Goal: Information Seeking & Learning: Check status

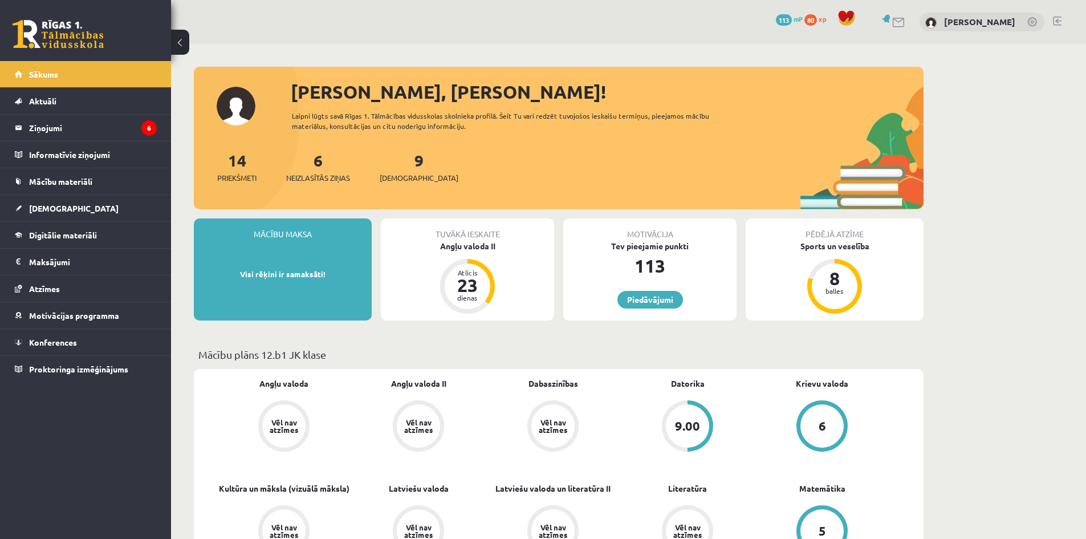
click at [688, 357] on p "Mācību plāns 12.b1 JK klase" at bounding box center [558, 354] width 721 height 15
click at [136, 113] on ul "Sākums Aktuāli Kā mācīties eSKOLĀ Kontakti Normatīvie akti Online konsultācijas…" at bounding box center [85, 221] width 171 height 321
click at [136, 123] on legend "Ziņojumi 6" at bounding box center [93, 128] width 128 height 26
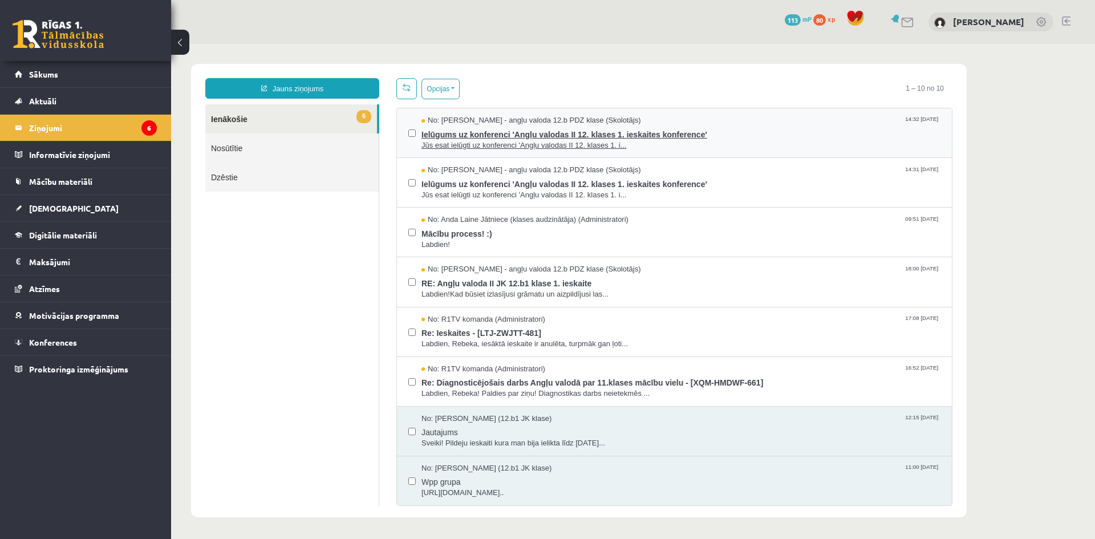
click at [523, 140] on span "Jūs esat ielūgti uz konferenci 'Angļu valodas II 12. klases 1. i..." at bounding box center [680, 145] width 519 height 11
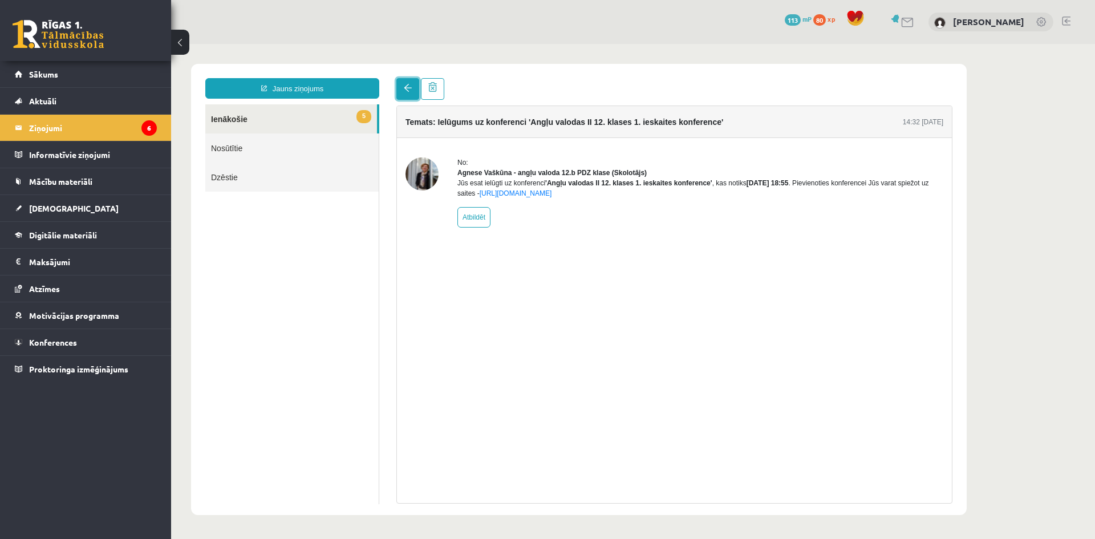
click at [404, 88] on span at bounding box center [408, 88] width 8 height 8
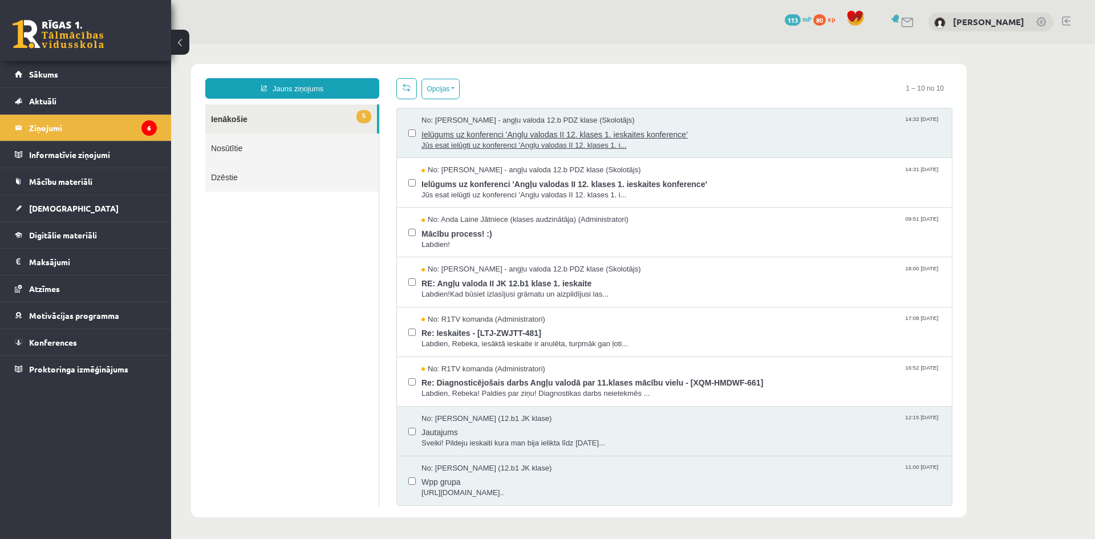
click at [544, 140] on span "Jūs esat ielūgti uz konferenci 'Angļu valodas II 12. klases 1. i..." at bounding box center [680, 145] width 519 height 11
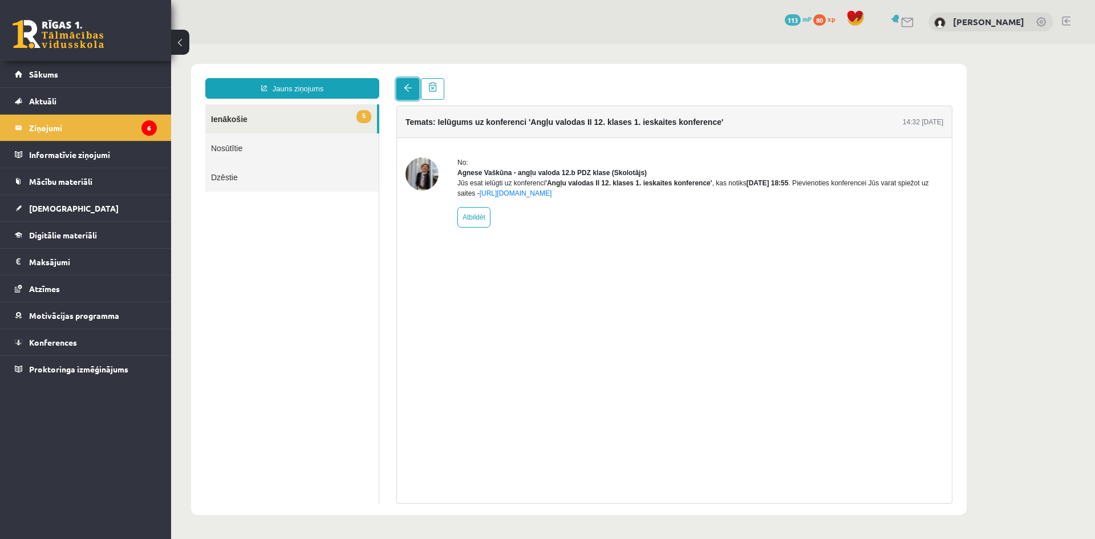
click at [415, 95] on link at bounding box center [407, 89] width 23 height 22
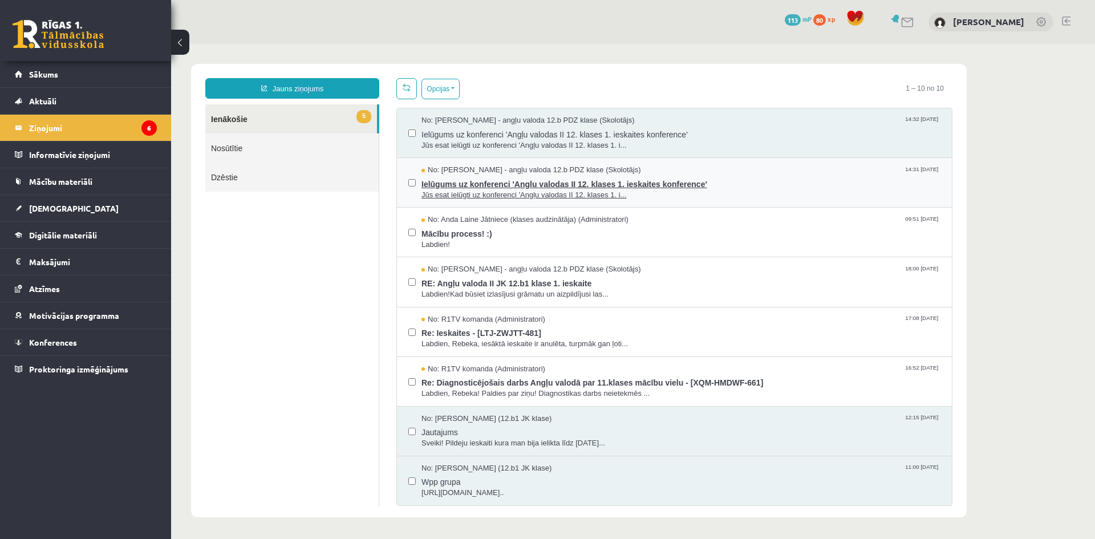
click at [471, 188] on span "Ielūgums uz konferenci 'Angļu valodas II 12. klases 1. ieskaites konference'" at bounding box center [680, 183] width 519 height 14
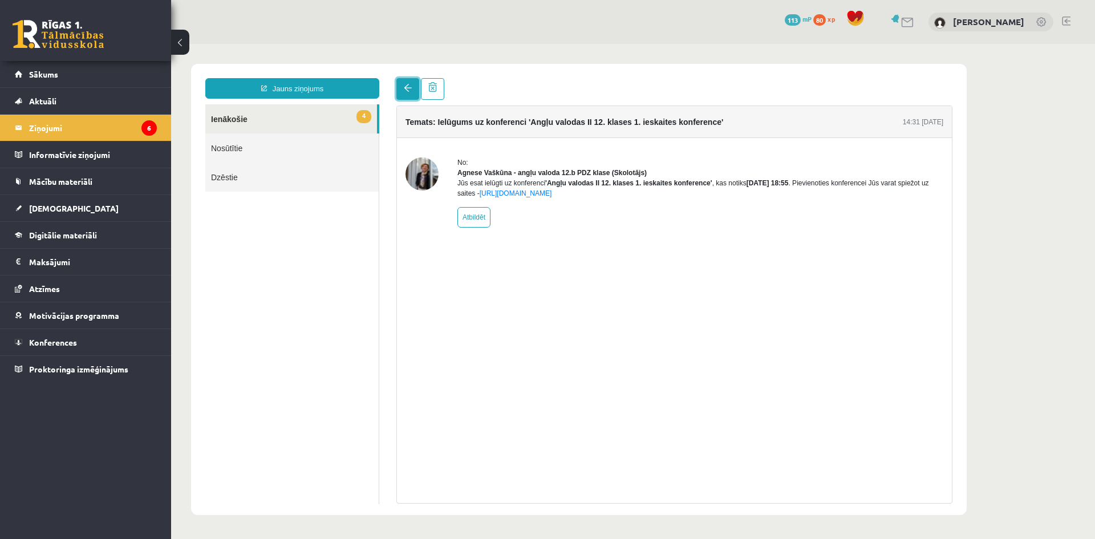
click at [401, 95] on link at bounding box center [407, 89] width 23 height 22
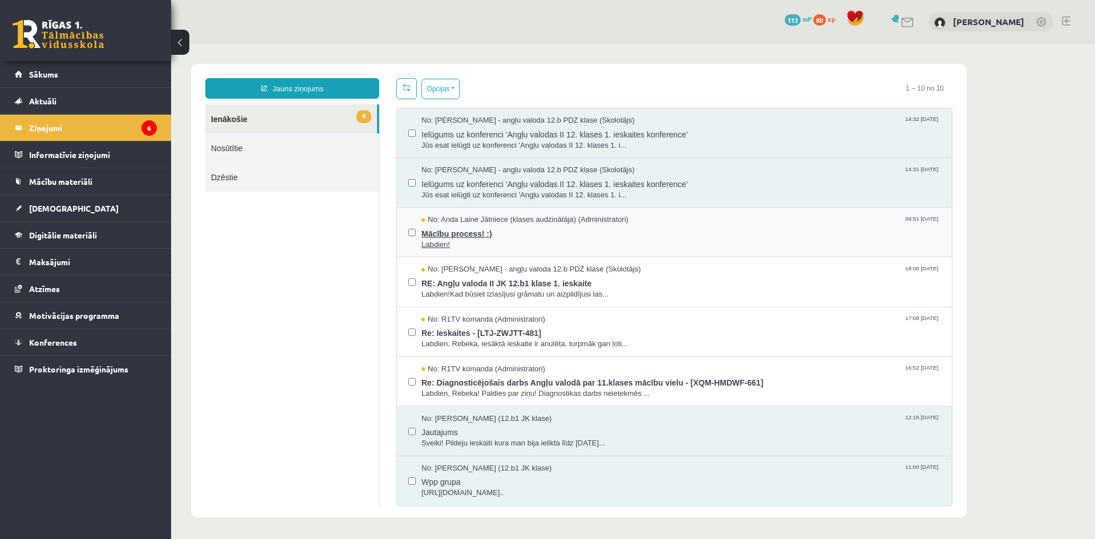
click at [535, 239] on span "Labdien!" at bounding box center [680, 244] width 519 height 11
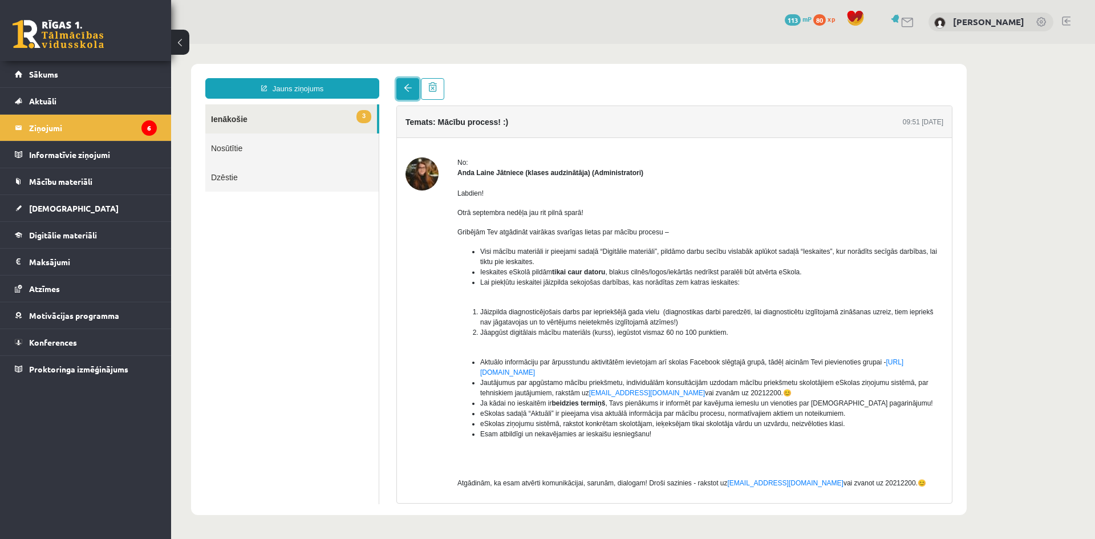
click at [411, 90] on span at bounding box center [408, 88] width 8 height 8
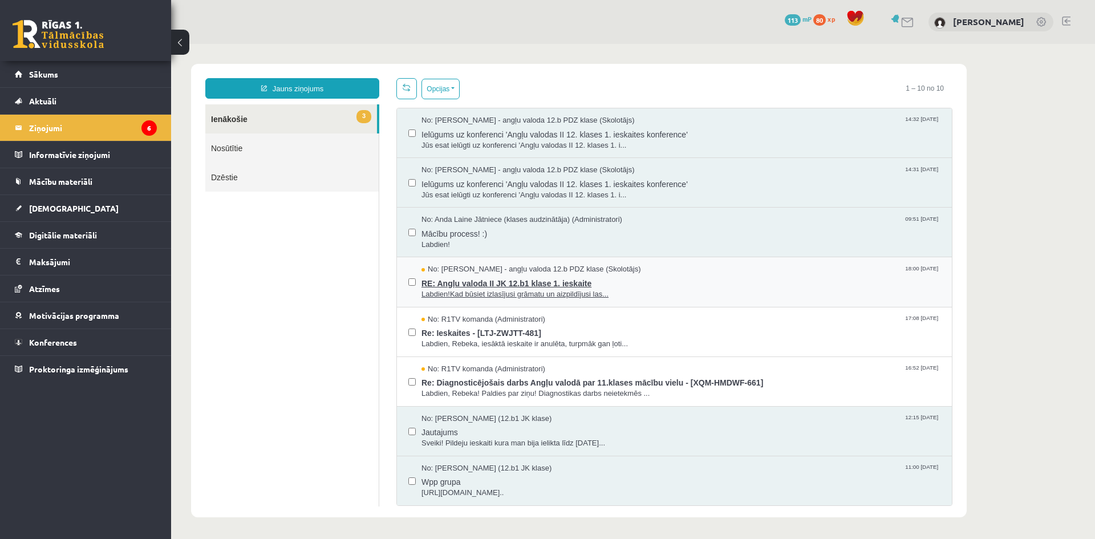
click at [562, 290] on span "Labdien!Kad būsiet izlasījusi grāmatu un aizpildījusi las..." at bounding box center [680, 294] width 519 height 11
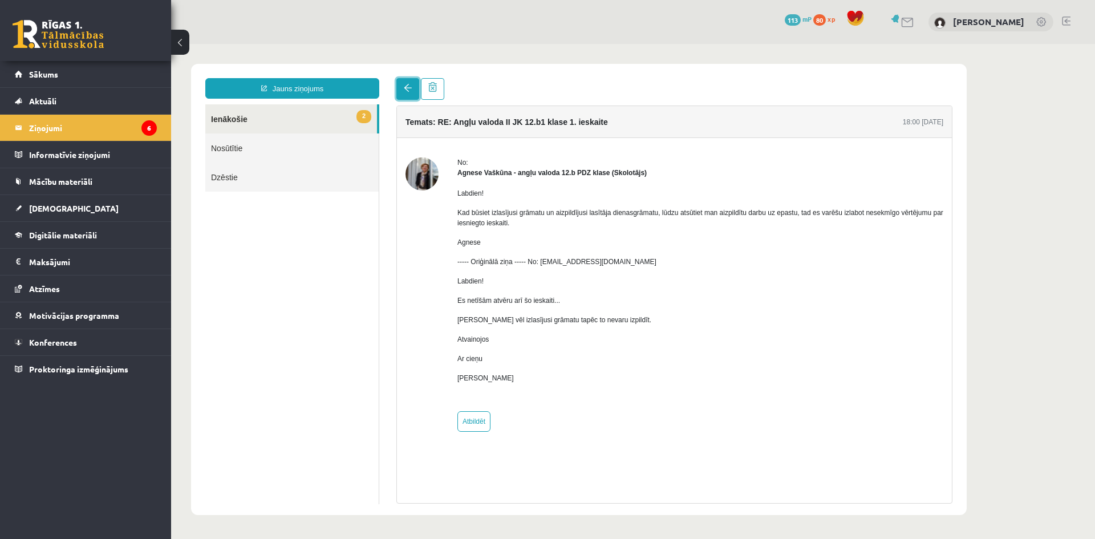
click at [409, 94] on link at bounding box center [407, 89] width 23 height 22
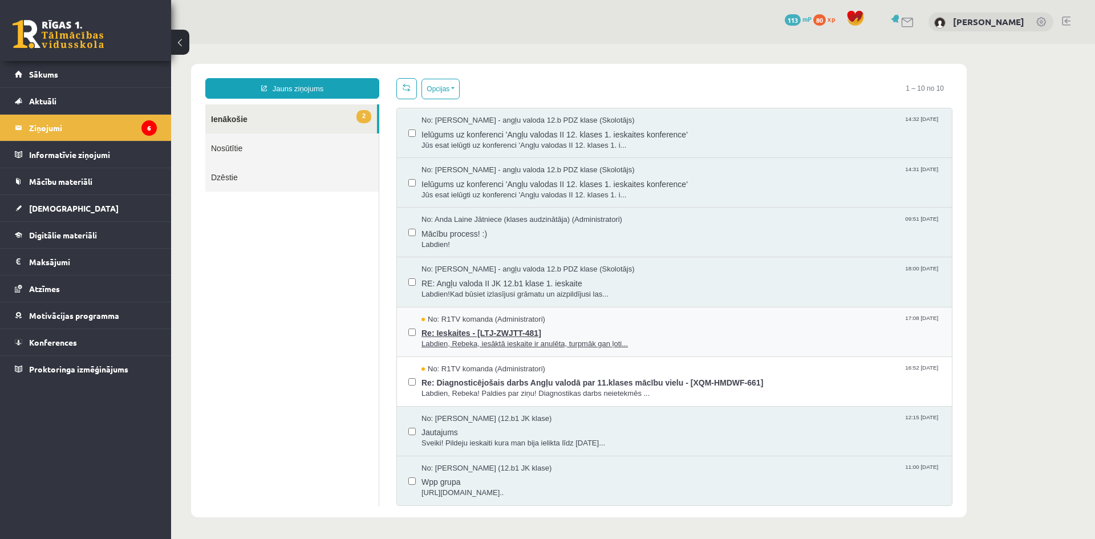
click at [566, 337] on span "Re: Ieskaites - [LTJ-ZWJTT-481]" at bounding box center [680, 331] width 519 height 14
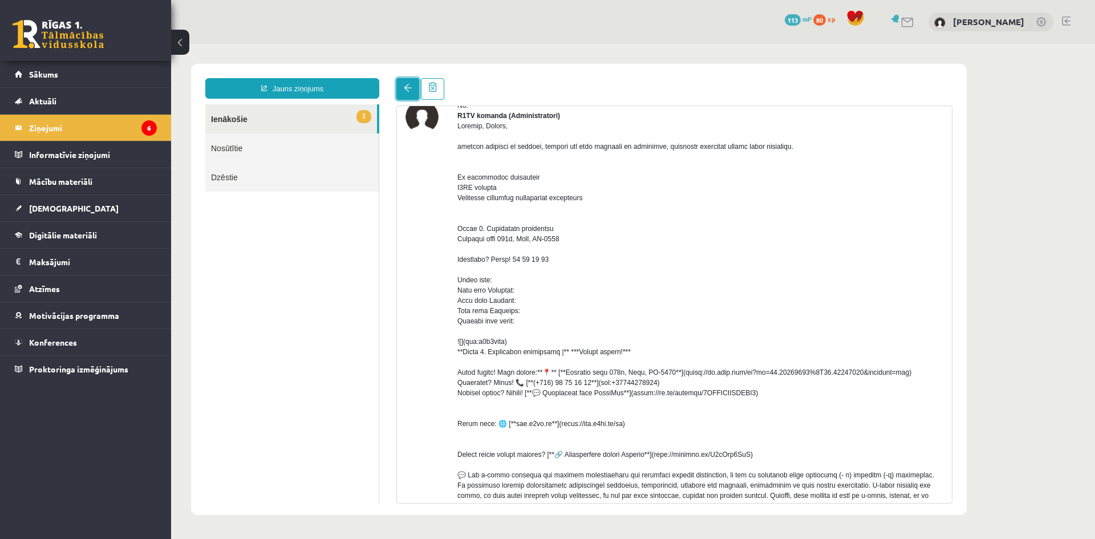
click at [409, 84] on span at bounding box center [408, 88] width 8 height 8
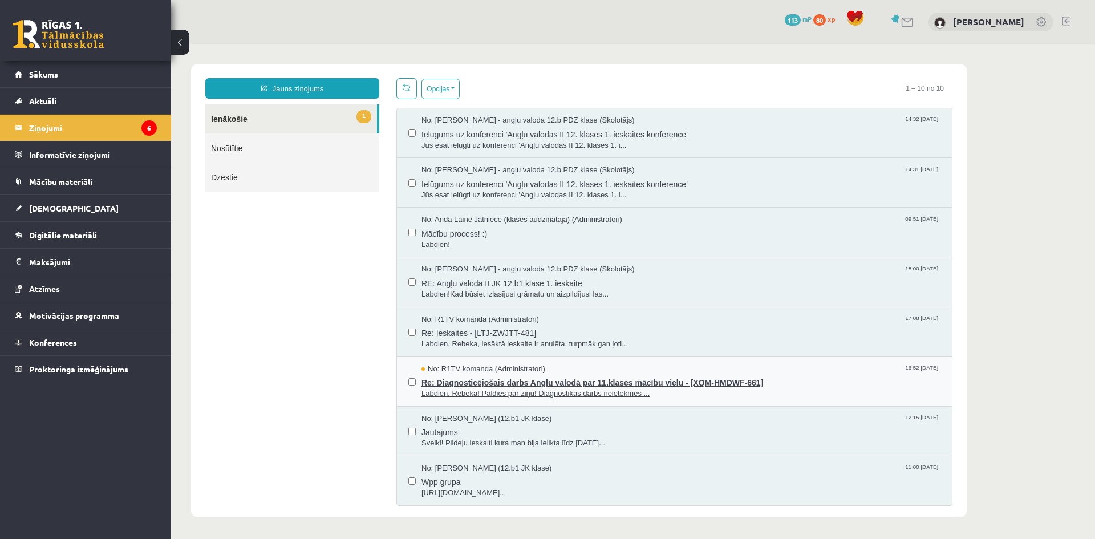
click at [552, 380] on span "Re: Diagnosticējošais darbs Angļu valodā par 11.klases mācību vielu - [XQM-HMDW…" at bounding box center [680, 381] width 519 height 14
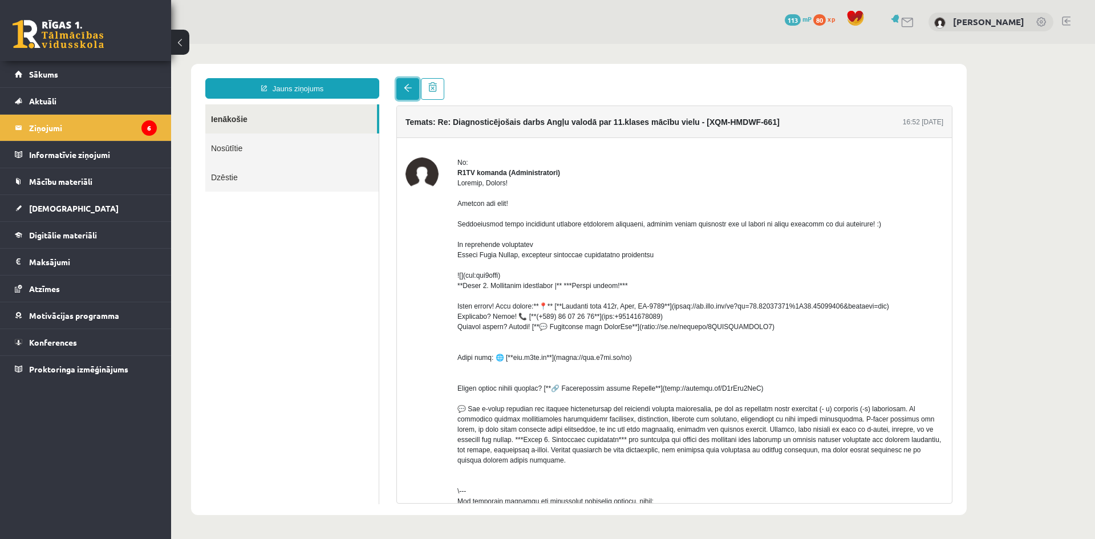
click at [405, 92] on span at bounding box center [408, 88] width 8 height 8
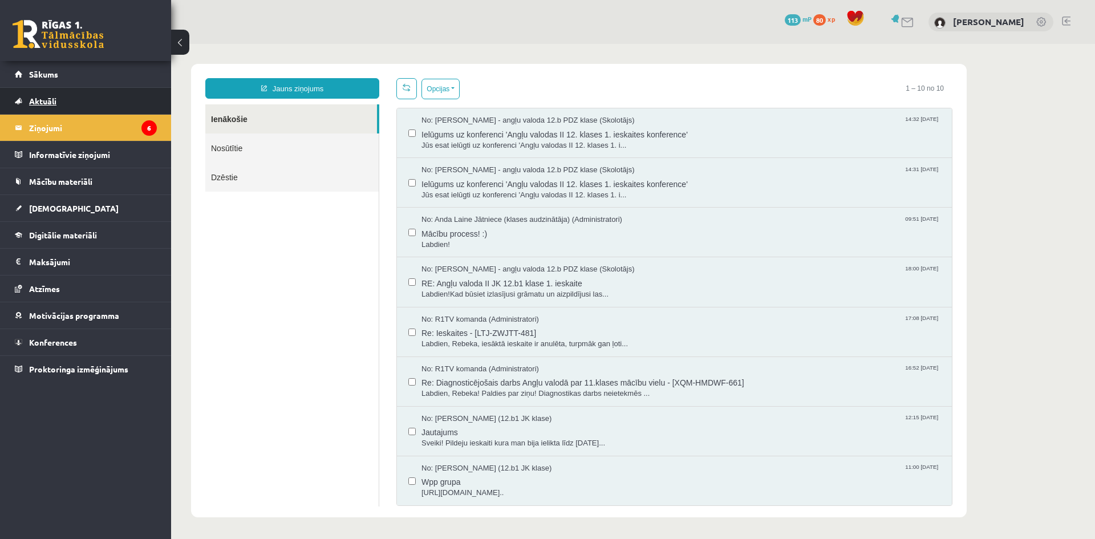
click at [120, 92] on link "Aktuāli" at bounding box center [86, 101] width 142 height 26
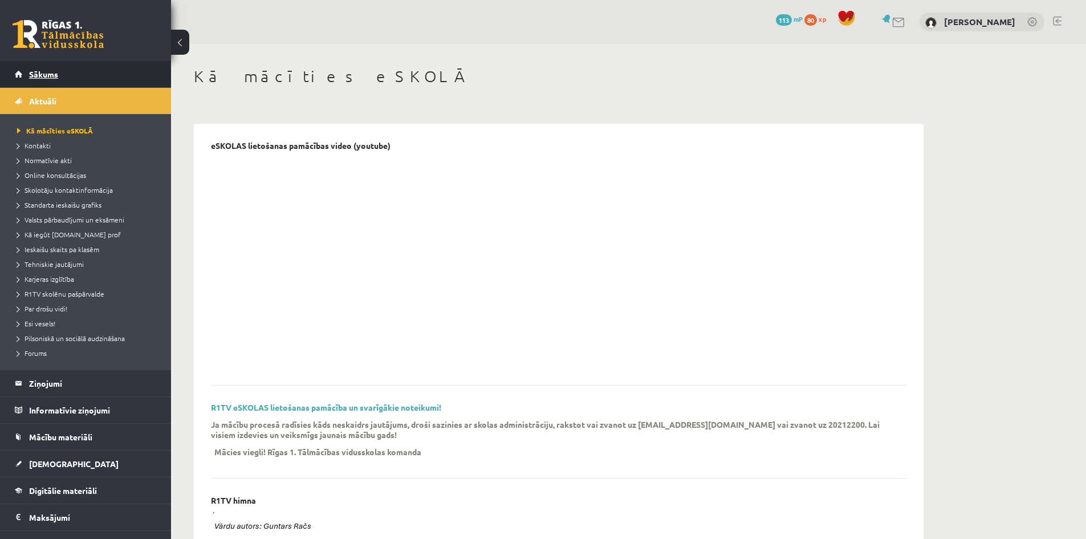
click at [115, 77] on link "Sākums" at bounding box center [86, 74] width 142 height 26
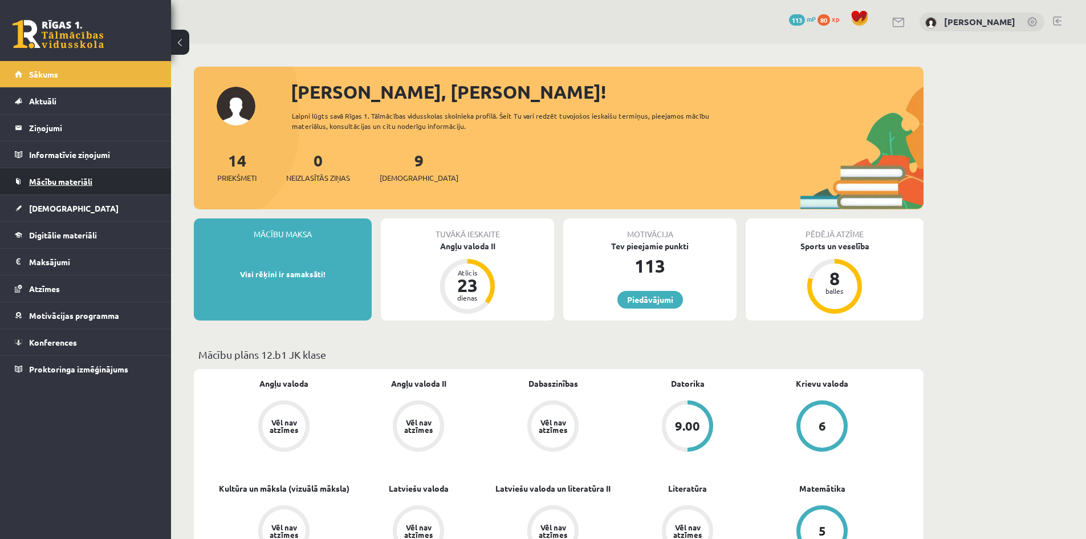
click at [88, 184] on span "Mācību materiāli" at bounding box center [60, 181] width 63 height 10
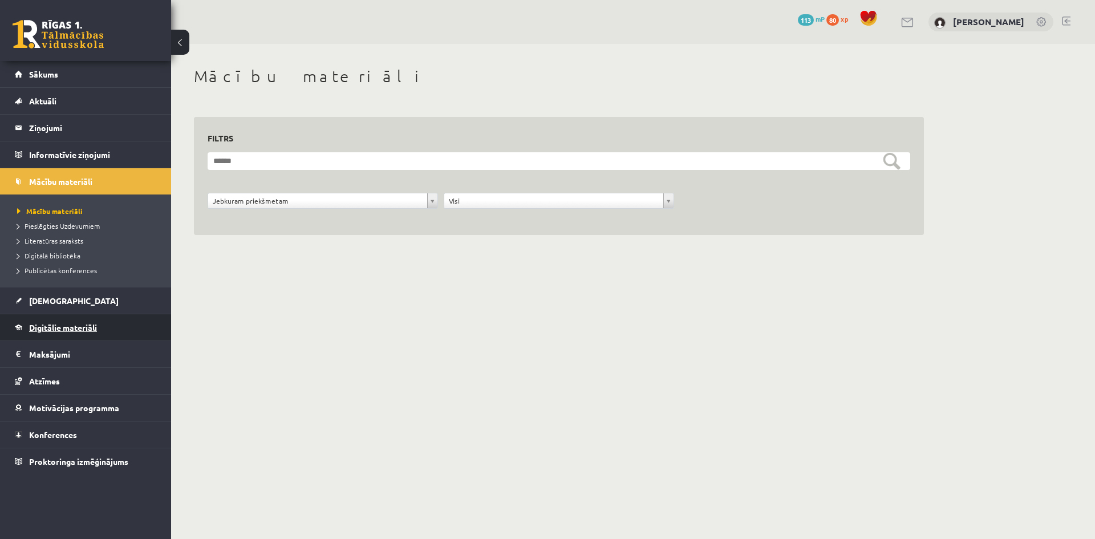
click at [87, 332] on link "Digitālie materiāli" at bounding box center [86, 327] width 142 height 26
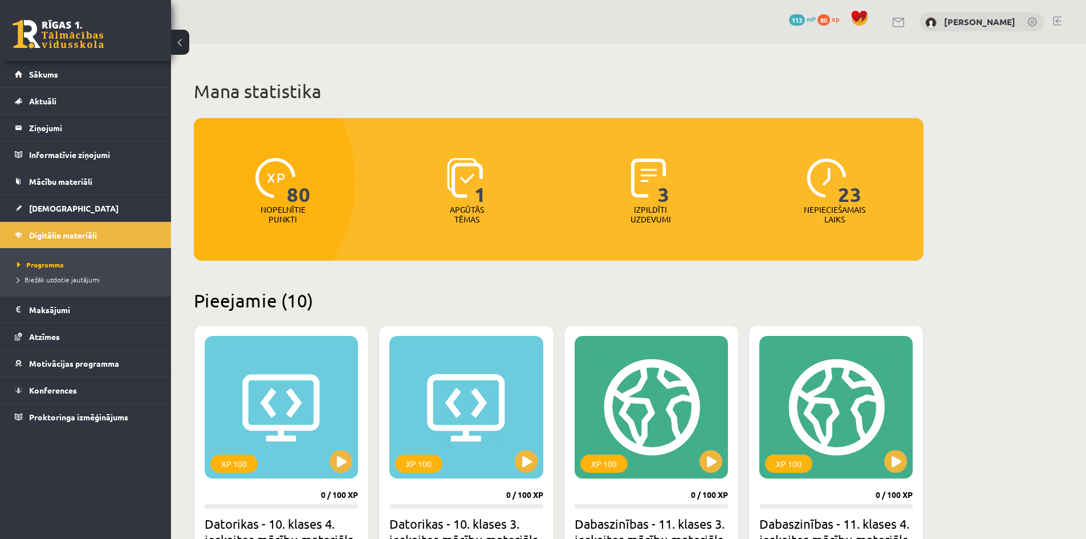
click at [818, 19] on span "80" at bounding box center [824, 19] width 13 height 11
click at [818, 21] on link "80 xp" at bounding box center [831, 18] width 27 height 9
click at [125, 79] on link "Sākums" at bounding box center [86, 74] width 142 height 26
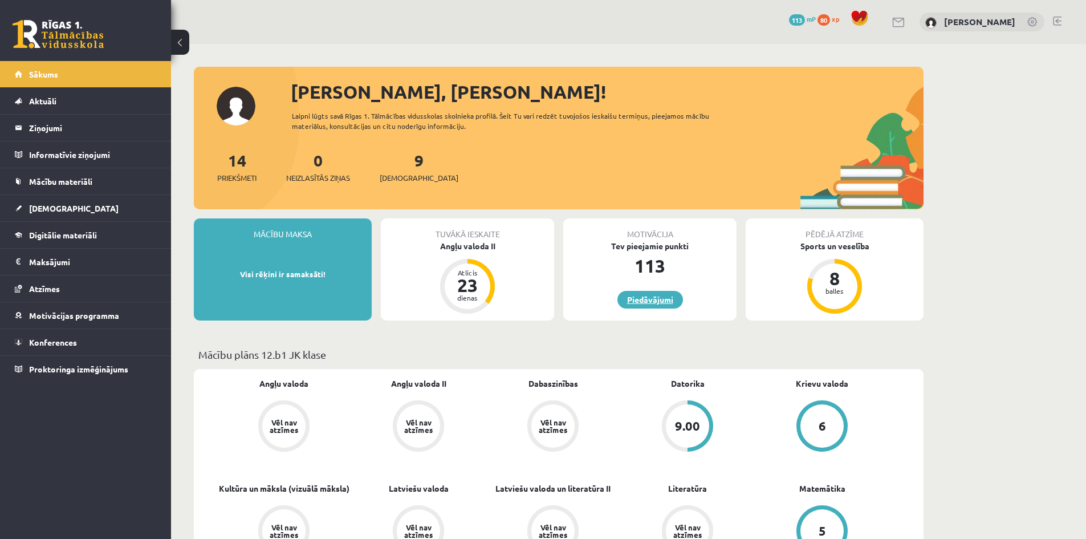
click at [666, 301] on link "Piedāvājumi" at bounding box center [650, 300] width 66 height 18
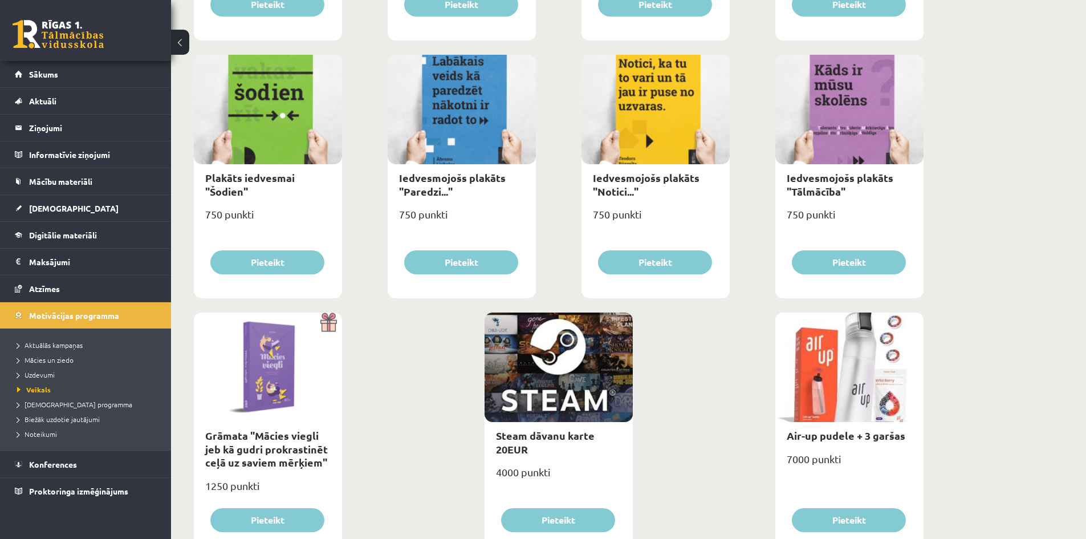
scroll to position [1213, 0]
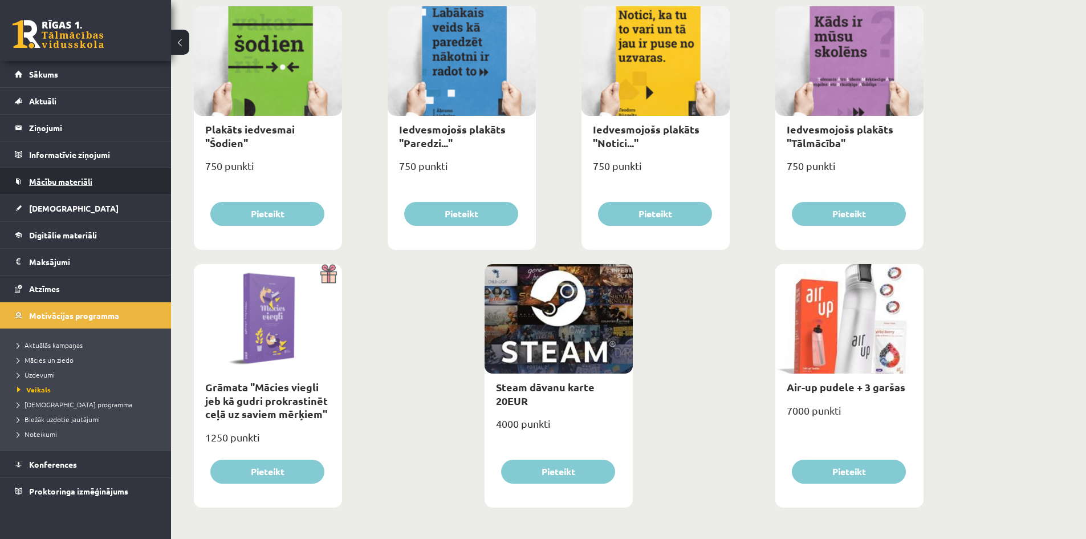
click at [74, 182] on span "Mācību materiāli" at bounding box center [60, 181] width 63 height 10
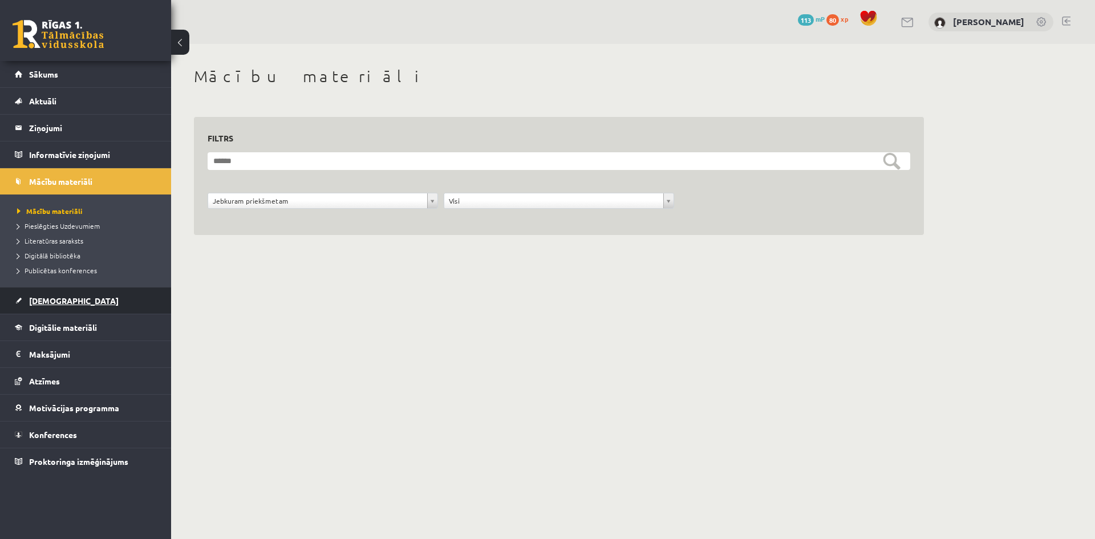
click at [73, 299] on link "[DEMOGRAPHIC_DATA]" at bounding box center [86, 300] width 142 height 26
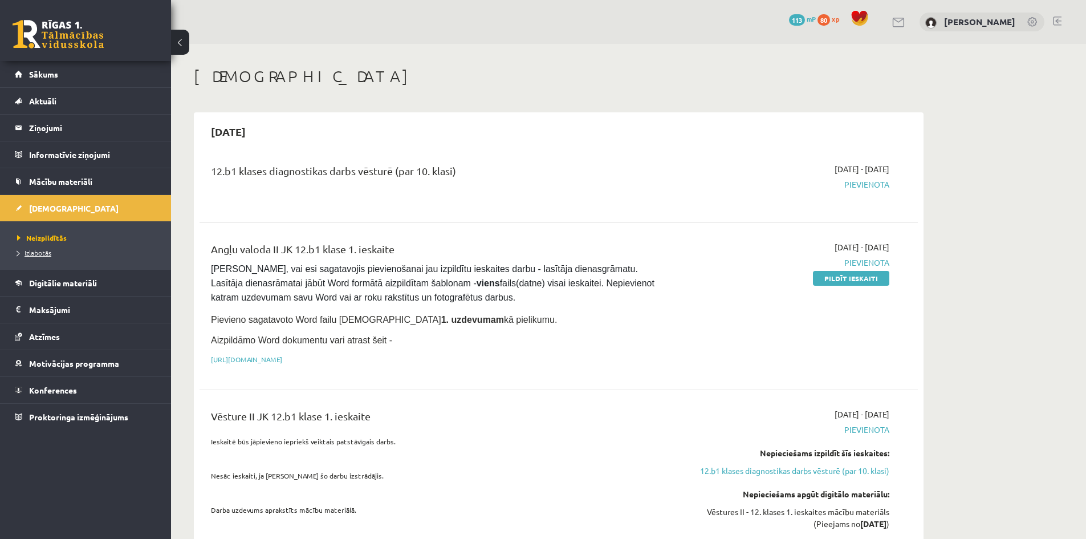
click at [43, 258] on li "Izlabotās" at bounding box center [88, 252] width 143 height 15
click at [42, 257] on link "Izlabotās" at bounding box center [88, 252] width 143 height 10
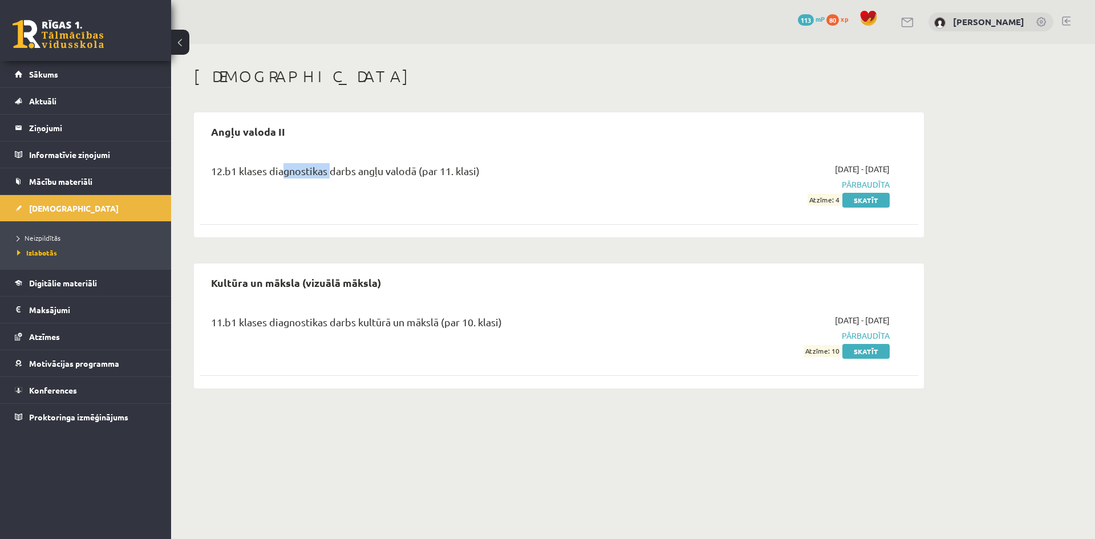
drag, startPoint x: 301, startPoint y: 166, endPoint x: 343, endPoint y: 208, distance: 58.9
click at [329, 169] on div "12.b1 klases diagnostikas darbs angļu valodā (par 11. klasi)" at bounding box center [434, 173] width 446 height 21
drag, startPoint x: 295, startPoint y: 328, endPoint x: 366, endPoint y: 335, distance: 71.5
click at [358, 330] on div "11.b1 klases diagnostikas darbs kultūrā un mākslā (par 10. klasi)" at bounding box center [434, 324] width 446 height 21
click at [383, 447] on body "0 Dāvanas 113 mP 80 xp Rebeka Heidia Ferstere Sākums Aktuāli Kā mācīties eSKOLĀ…" at bounding box center [547, 269] width 1095 height 539
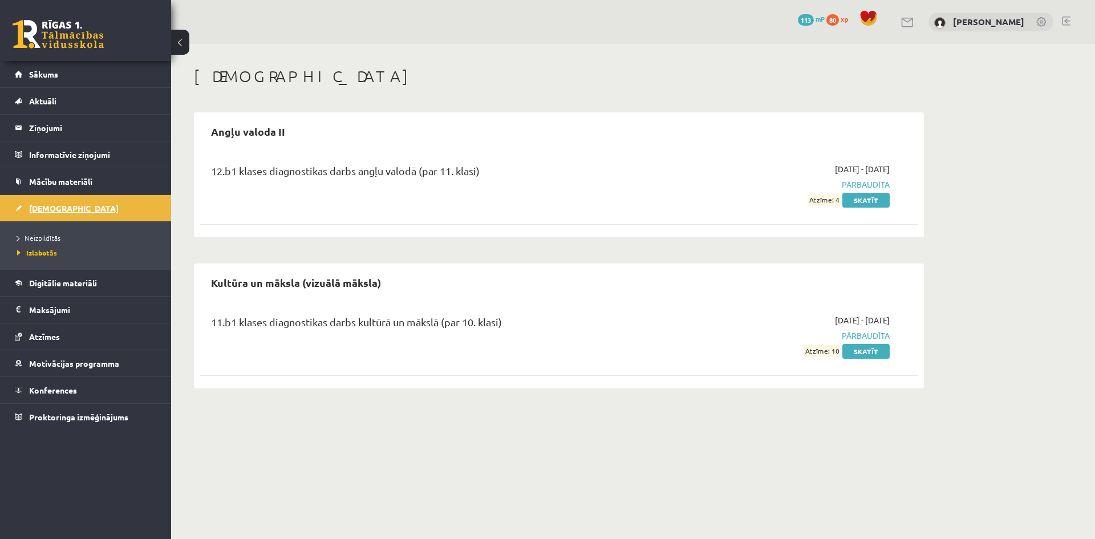
click at [80, 201] on link "[DEMOGRAPHIC_DATA]" at bounding box center [86, 208] width 142 height 26
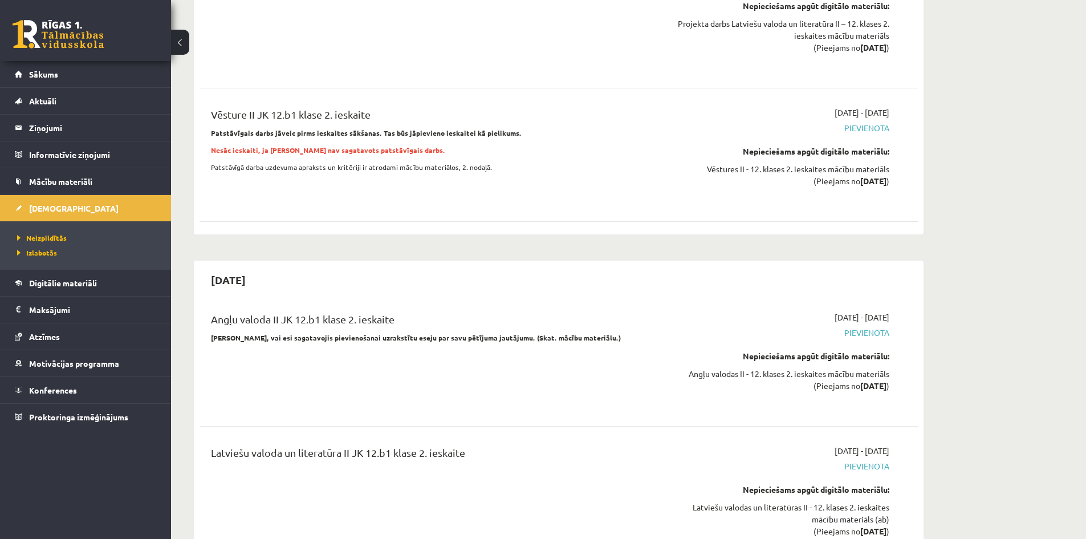
scroll to position [2737, 0]
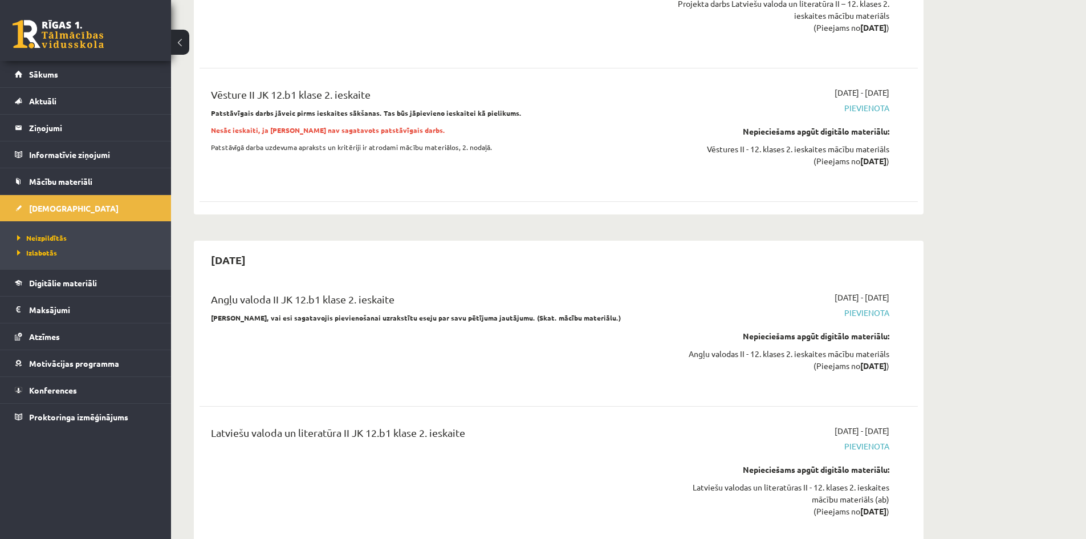
drag, startPoint x: 348, startPoint y: 298, endPoint x: 424, endPoint y: 299, distance: 76.4
click at [424, 299] on div "Angļu valoda II JK 12.b1 klase 2. ieskaite" at bounding box center [434, 301] width 446 height 21
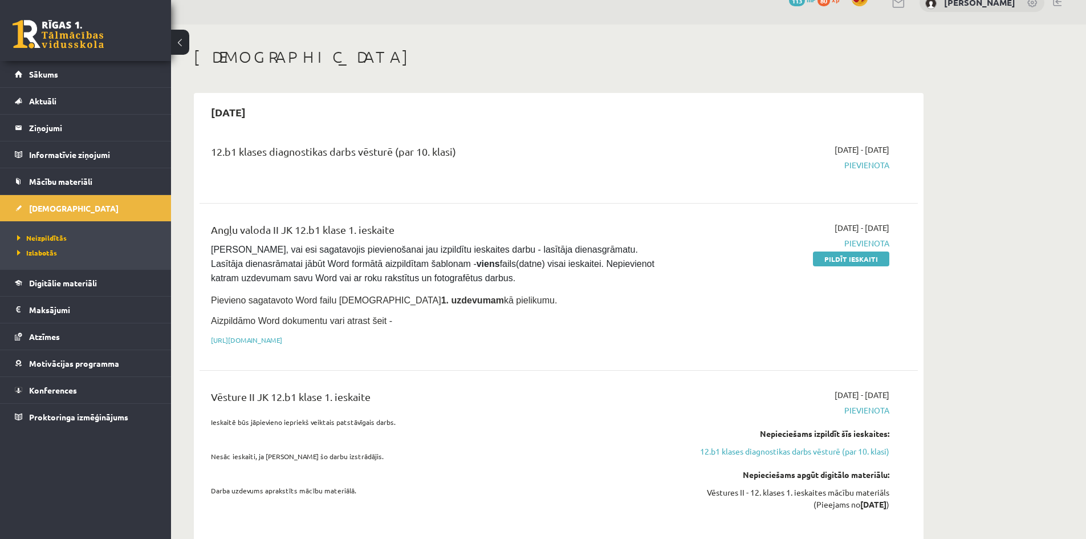
scroll to position [114, 0]
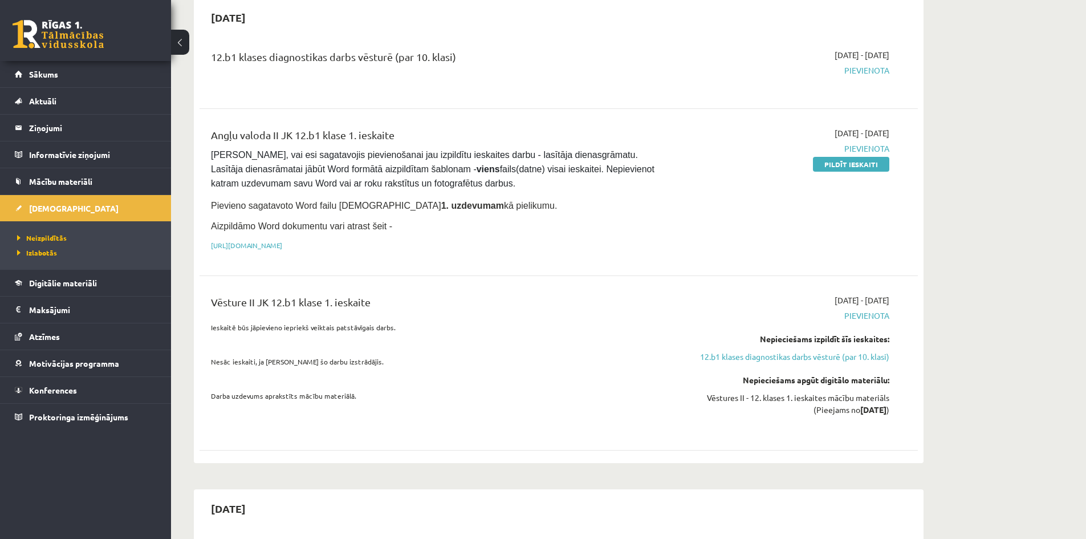
drag, startPoint x: 793, startPoint y: 359, endPoint x: 1049, endPoint y: 326, distance: 258.0
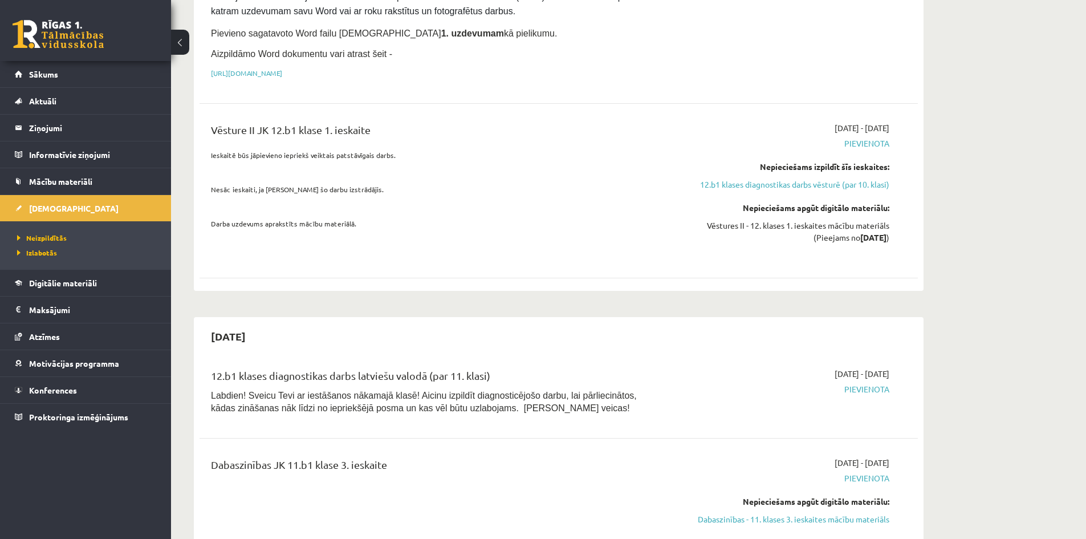
scroll to position [285, 0]
drag, startPoint x: 881, startPoint y: 128, endPoint x: 889, endPoint y: 125, distance: 8.5
click at [889, 125] on span "2025-09-16 - 2025-09-30" at bounding box center [862, 129] width 55 height 12
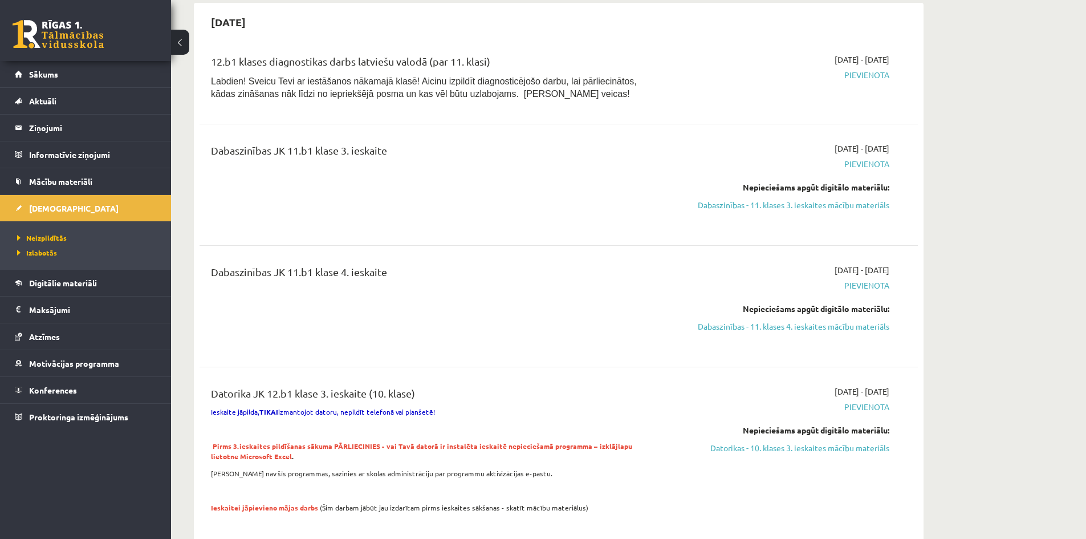
scroll to position [627, 0]
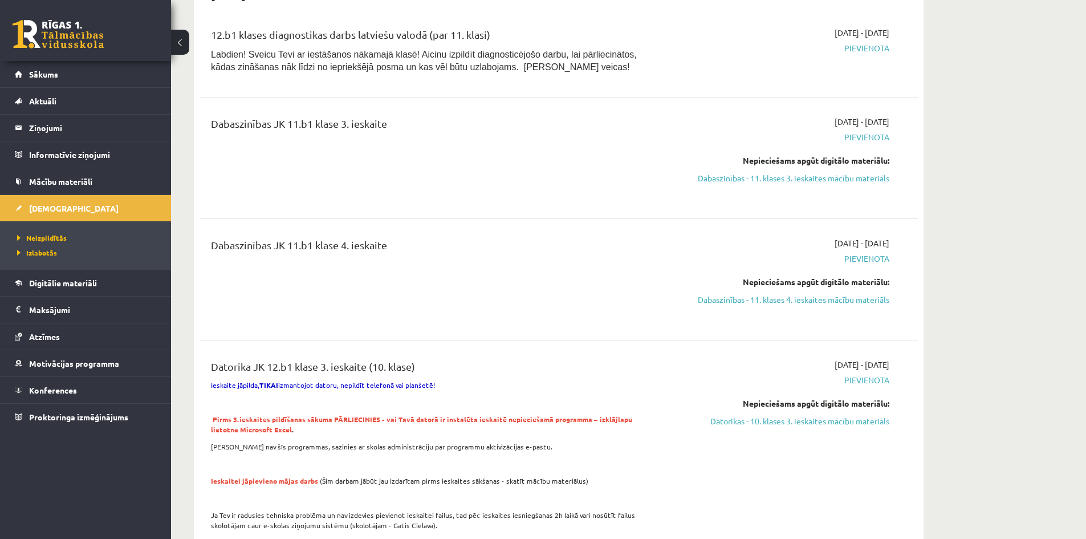
drag, startPoint x: 346, startPoint y: 121, endPoint x: 400, endPoint y: 115, distance: 54.0
click at [400, 116] on div "Dabaszinības JK 11.b1 klase 3. ieskaite" at bounding box center [434, 126] width 446 height 21
click at [344, 121] on div "Dabaszinības JK 11.b1 klase 3. ieskaite" at bounding box center [434, 126] width 446 height 21
drag, startPoint x: 343, startPoint y: 120, endPoint x: 405, endPoint y: 124, distance: 62.8
click at [405, 124] on div "Dabaszinības JK 11.b1 klase 3. ieskaite" at bounding box center [434, 126] width 446 height 21
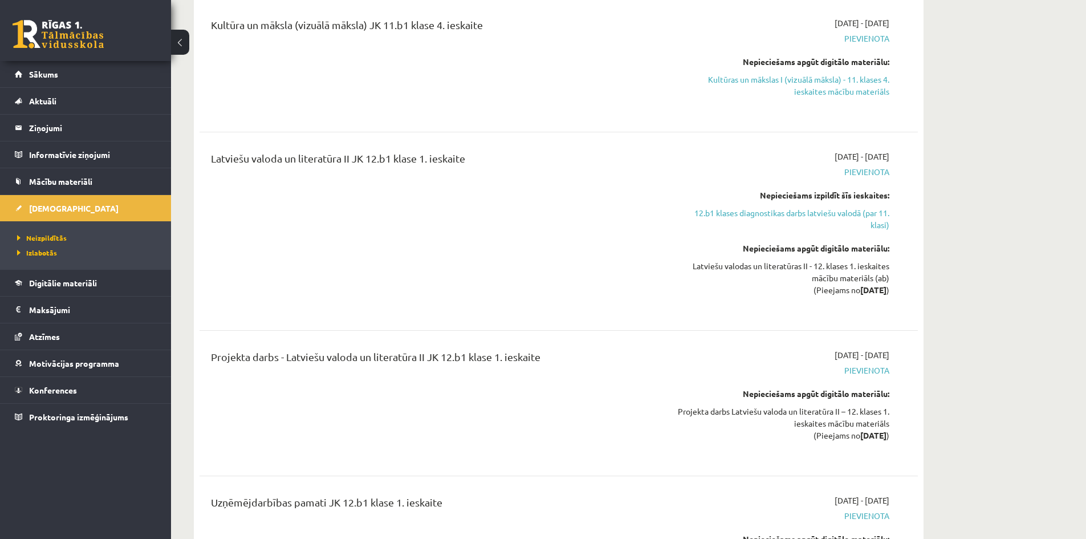
scroll to position [1767, 0]
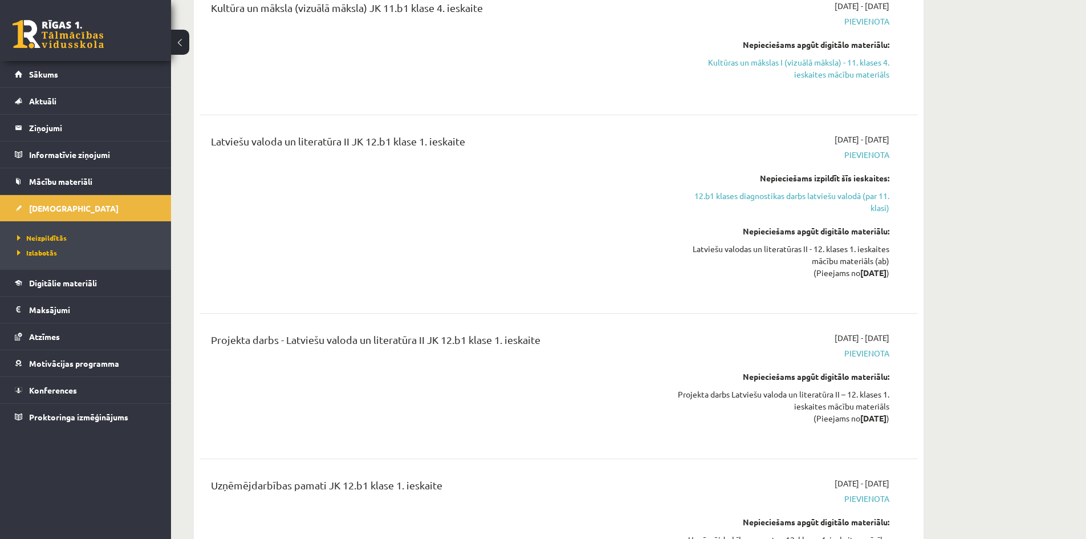
drag, startPoint x: 307, startPoint y: 329, endPoint x: 569, endPoint y: 331, distance: 261.7
click at [569, 332] on div "Projekta darbs - Latviešu valoda un literatūra II JK 12.b1 klase 1. ieskaite 20…" at bounding box center [559, 385] width 718 height 131
click at [511, 391] on div "Projekta darbs - Latviešu valoda un literatūra II JK 12.b1 klase 1. ieskaite" at bounding box center [433, 386] width 463 height 108
drag, startPoint x: 295, startPoint y: 350, endPoint x: 573, endPoint y: 354, distance: 278.2
click at [563, 353] on div "Projekta darbs - Latviešu valoda un literatūra II JK 12.b1 klase 1. ieskaite" at bounding box center [433, 386] width 463 height 108
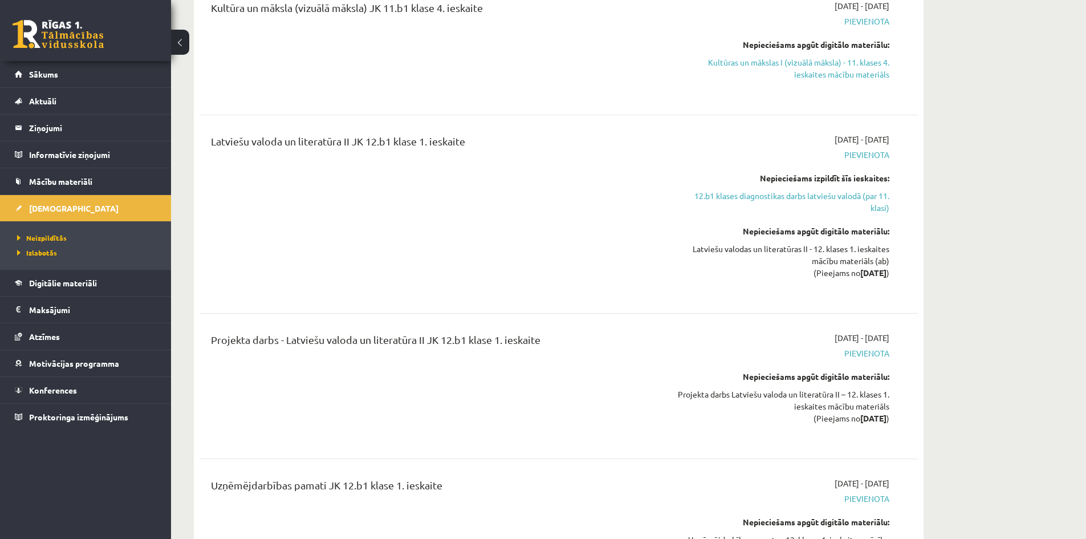
click at [548, 393] on div "Projekta darbs - Latviešu valoda un literatūra II JK 12.b1 klase 1. ieskaite" at bounding box center [433, 386] width 463 height 108
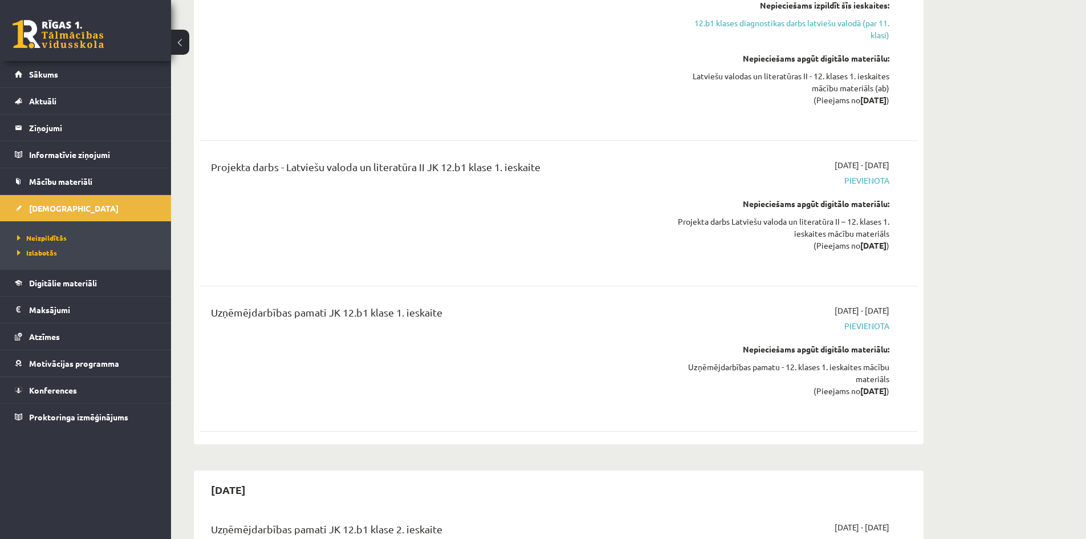
scroll to position [1938, 0]
drag, startPoint x: 873, startPoint y: 165, endPoint x: 898, endPoint y: 166, distance: 25.1
click at [898, 166] on div "Projekta darbs - Latviešu valoda un literatūra II JK 12.b1 klase 1. ieskaite 20…" at bounding box center [559, 215] width 696 height 108
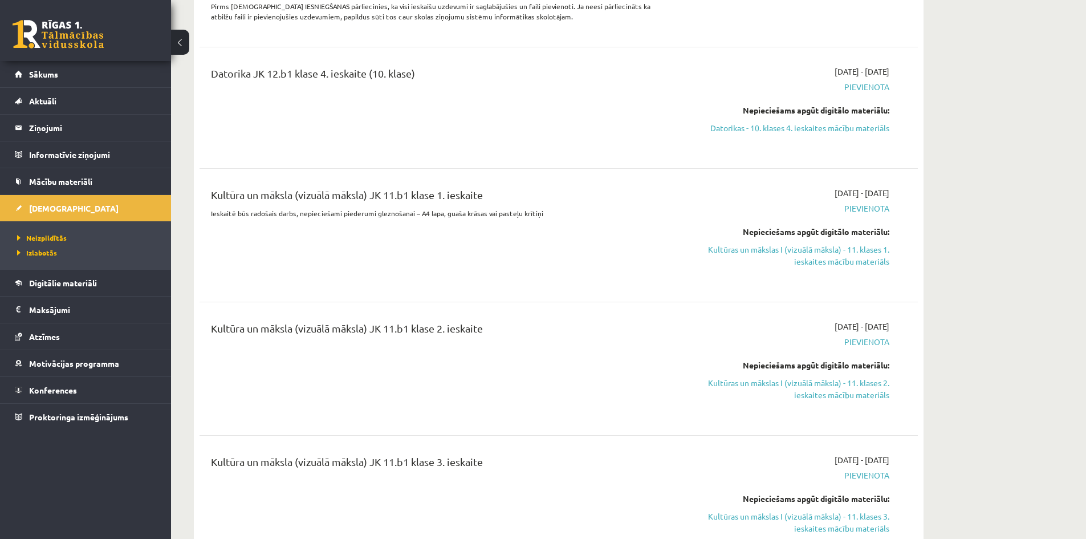
scroll to position [1197, 0]
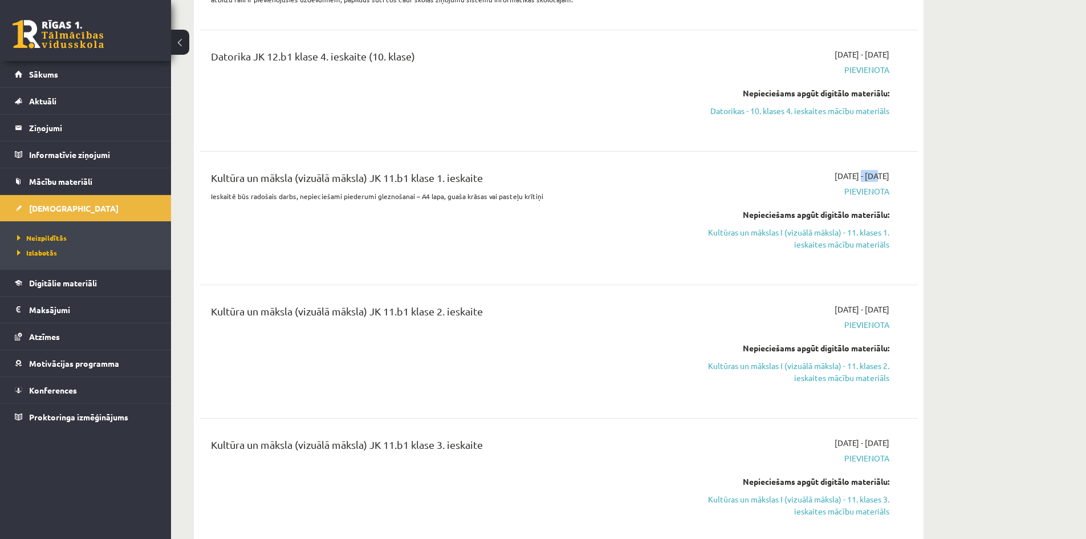
drag, startPoint x: 826, startPoint y: 174, endPoint x: 844, endPoint y: 175, distance: 18.3
click at [844, 175] on span "2025-09-01 - 2025-10-31" at bounding box center [862, 176] width 55 height 12
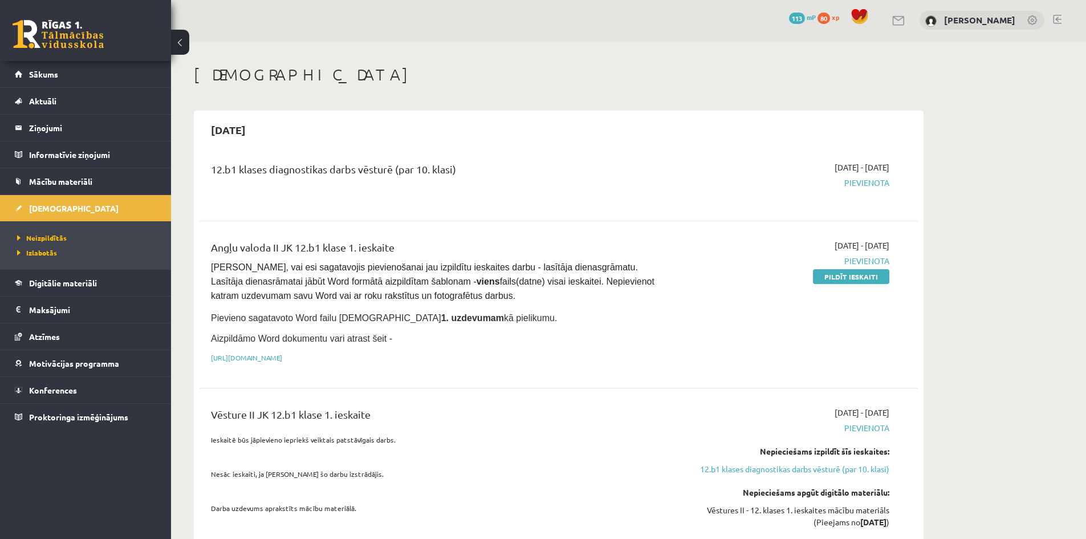
scroll to position [0, 0]
drag, startPoint x: 809, startPoint y: 247, endPoint x: 836, endPoint y: 246, distance: 27.4
click at [836, 246] on span "2025-09-01 - 2025-09-30" at bounding box center [862, 247] width 55 height 12
click at [835, 248] on span "2025-09-01 - 2025-09-30" at bounding box center [862, 247] width 55 height 12
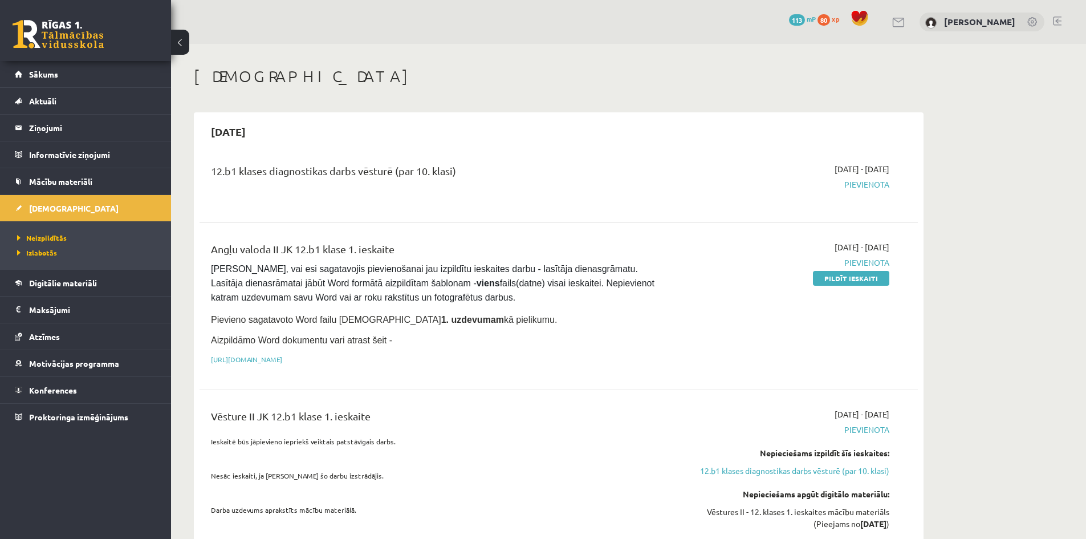
drag, startPoint x: 800, startPoint y: 249, endPoint x: 900, endPoint y: 252, distance: 99.8
click at [900, 252] on div "Angļu valoda II JK 12.b1 klase 1. ieskaite Pārliecinies, vai esi sagatavojis pi…" at bounding box center [559, 306] width 696 height 130
click at [38, 254] on span "Izlabotās" at bounding box center [37, 252] width 40 height 9
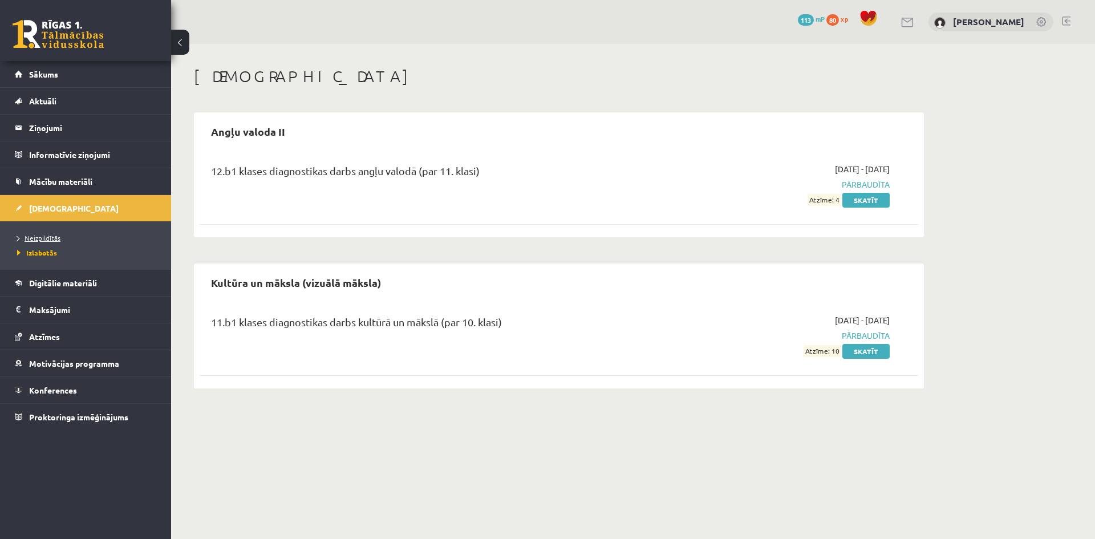
click at [54, 234] on span "Neizpildītās" at bounding box center [38, 237] width 43 height 9
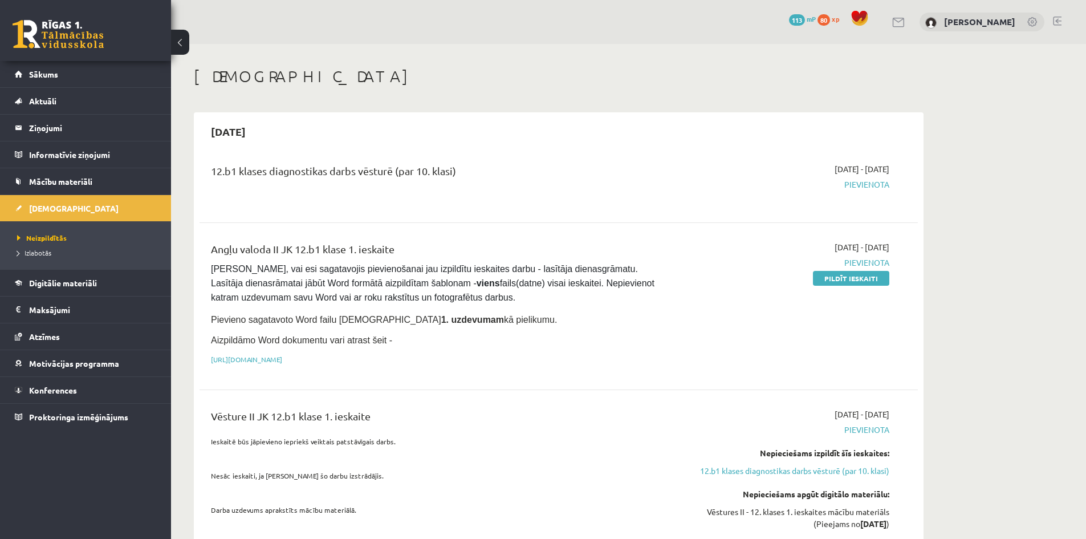
drag, startPoint x: 327, startPoint y: 85, endPoint x: 324, endPoint y: 116, distance: 31.5
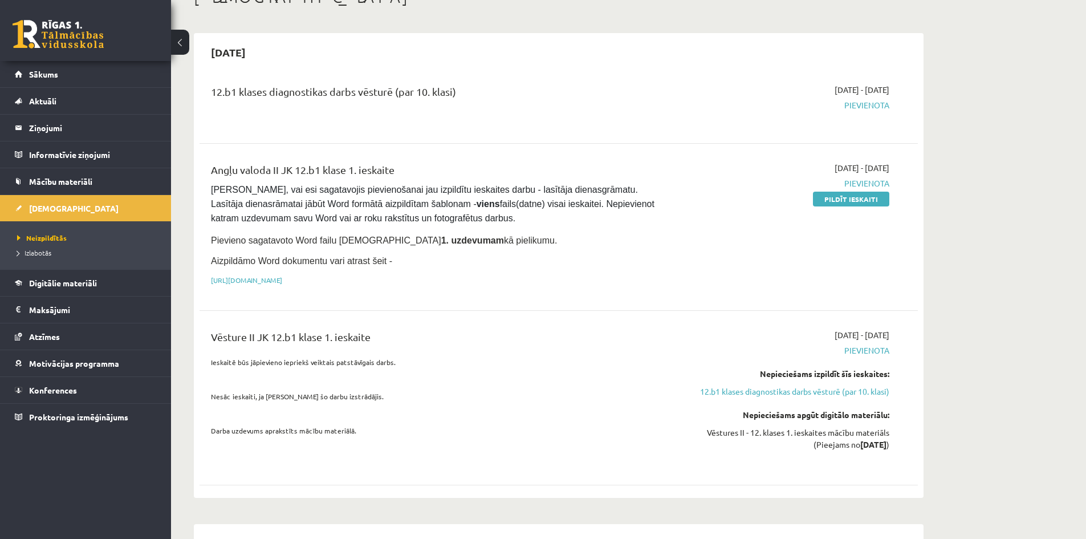
scroll to position [57, 0]
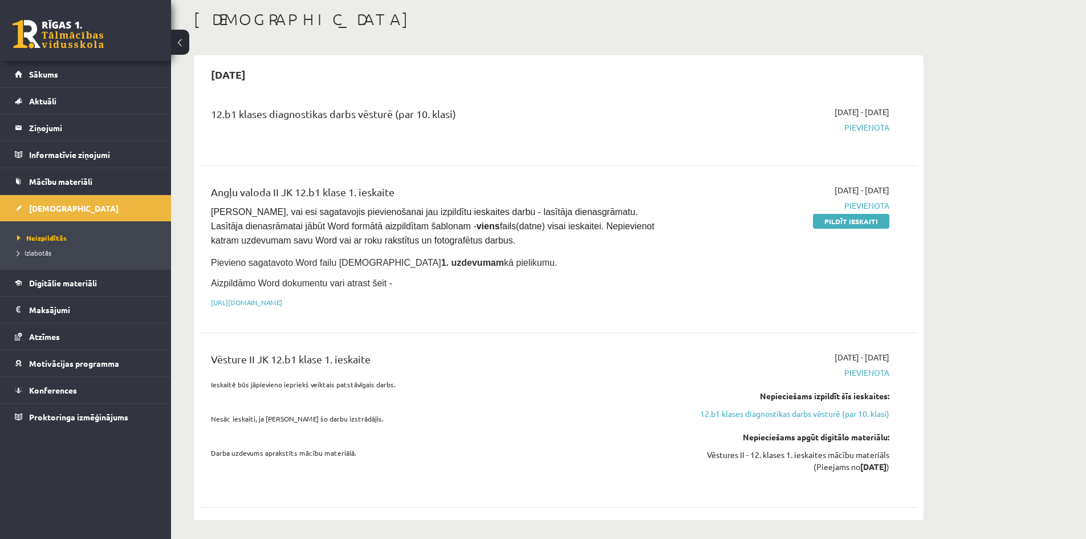
click at [74, 160] on legend "Informatīvie ziņojumi 0" at bounding box center [93, 154] width 128 height 26
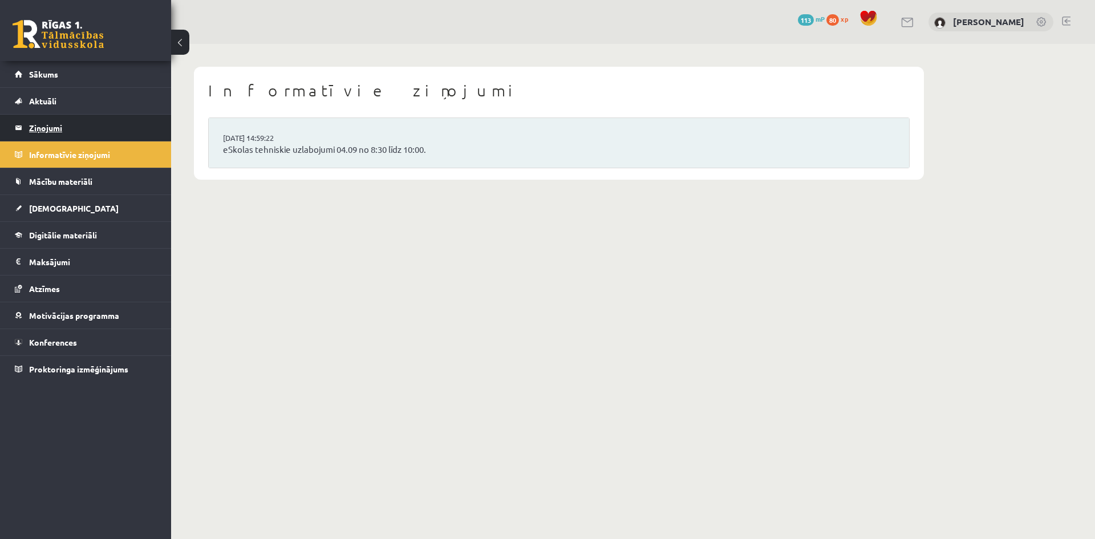
click at [68, 130] on legend "Ziņojumi 0" at bounding box center [93, 128] width 128 height 26
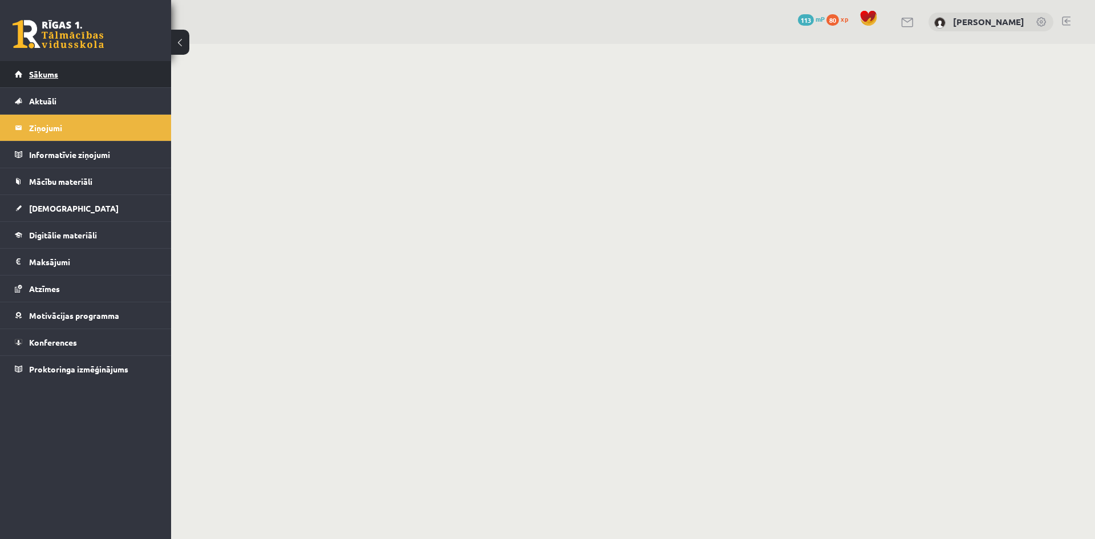
click at [79, 71] on link "Sākums" at bounding box center [86, 74] width 142 height 26
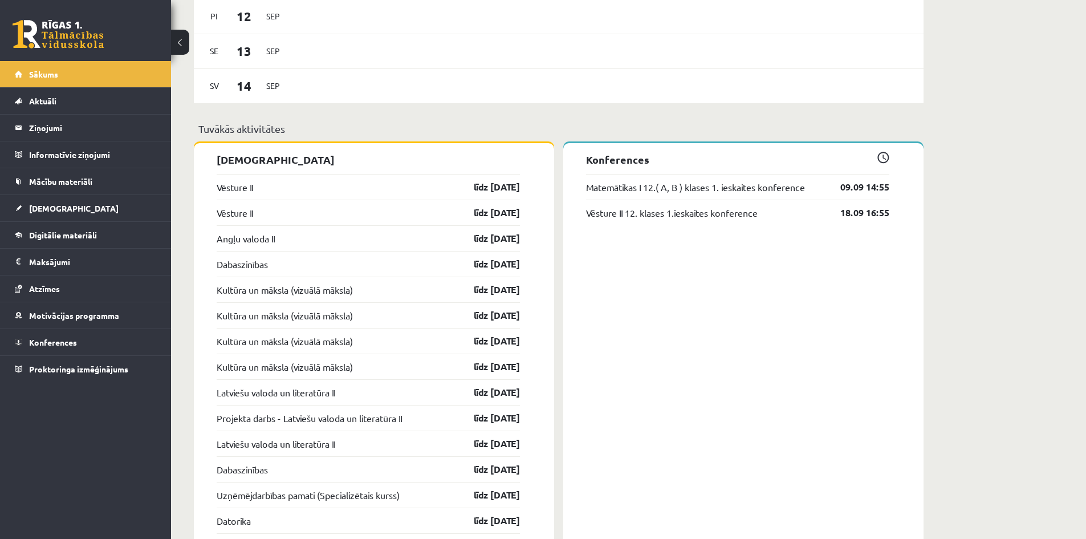
scroll to position [912, 0]
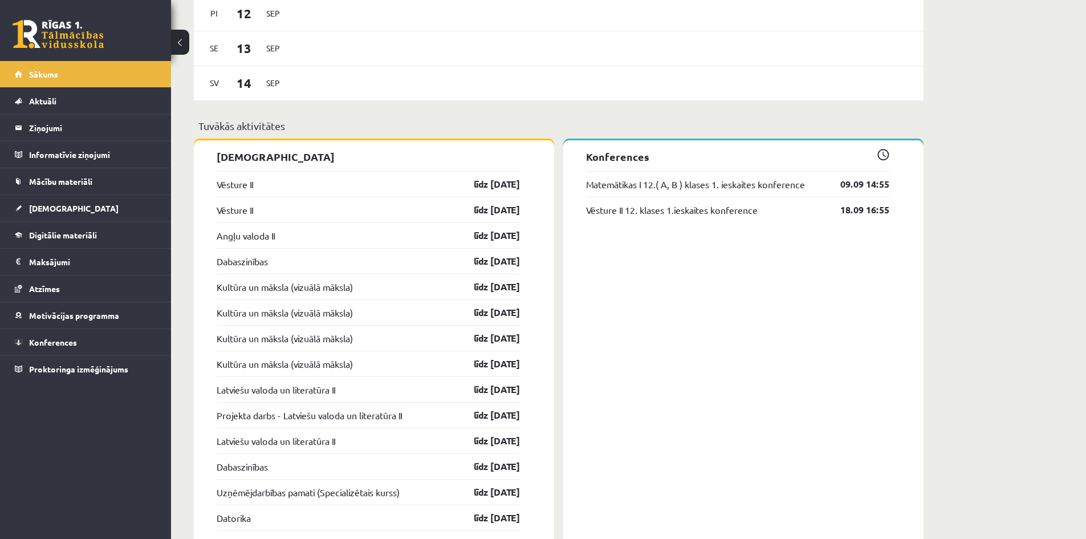
click at [881, 153] on span at bounding box center [883, 155] width 12 height 12
click at [709, 185] on link "Matemātikas I 12.( A, B ) klases 1. ieskaites konference" at bounding box center [695, 184] width 219 height 14
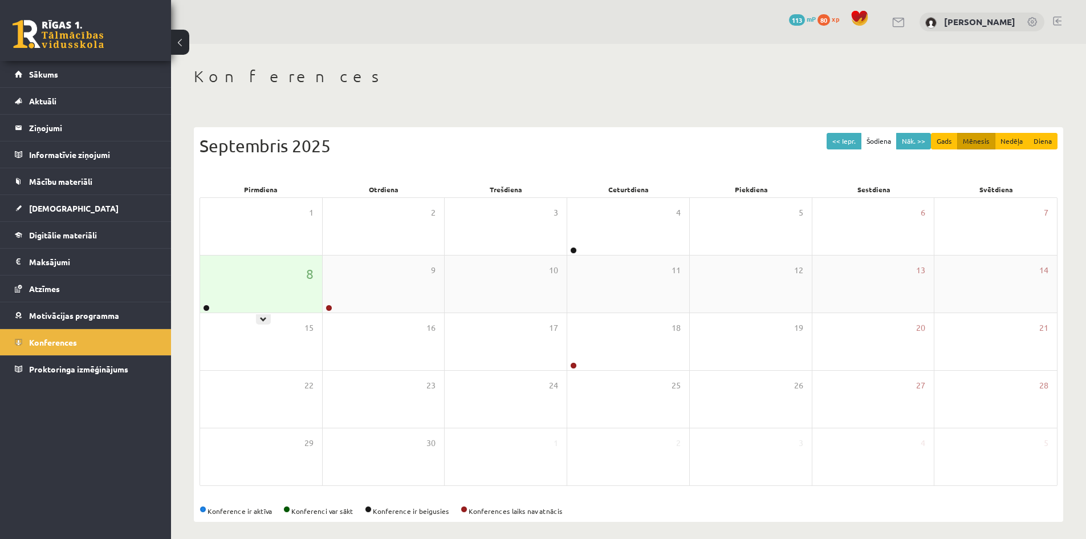
click at [209, 306] on link at bounding box center [206, 307] width 7 height 7
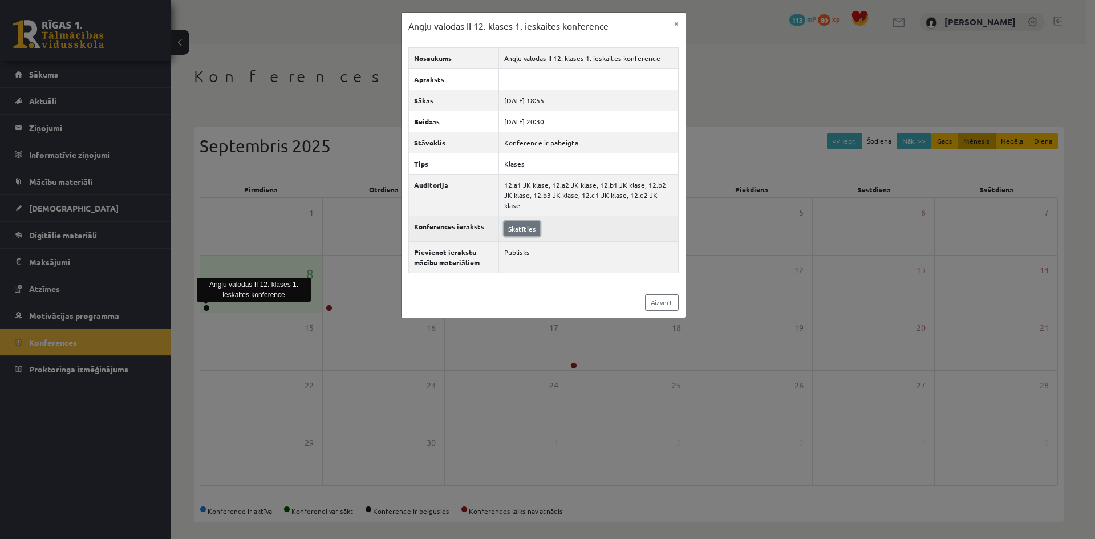
click at [516, 223] on link "Skatīties" at bounding box center [522, 228] width 36 height 15
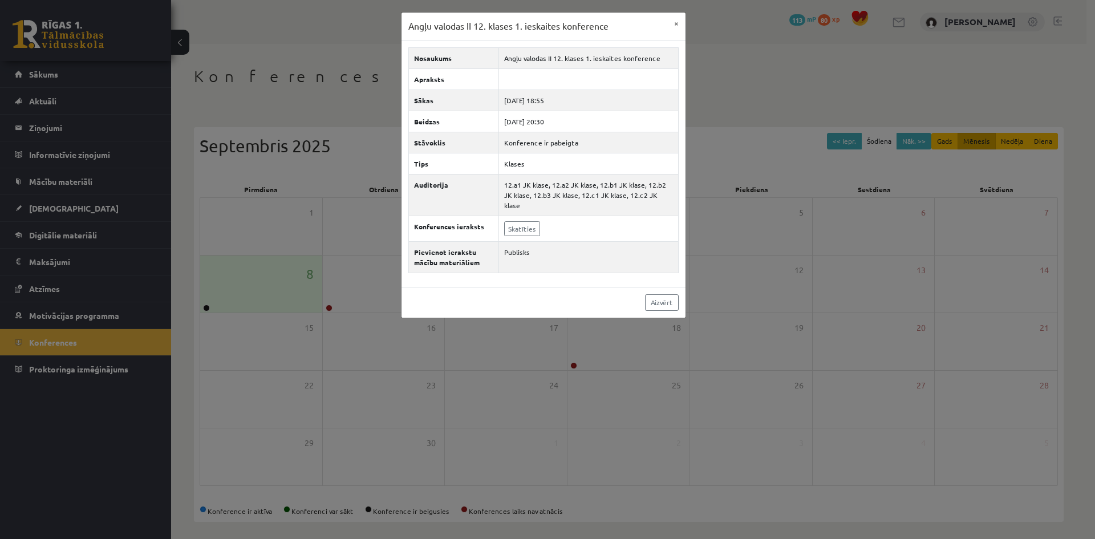
click at [959, 82] on div "Angļu valodas II 12. klases 1. ieskaites konference × Nosaukums Angļu valodas I…" at bounding box center [547, 269] width 1095 height 539
